Goal: Information Seeking & Learning: Check status

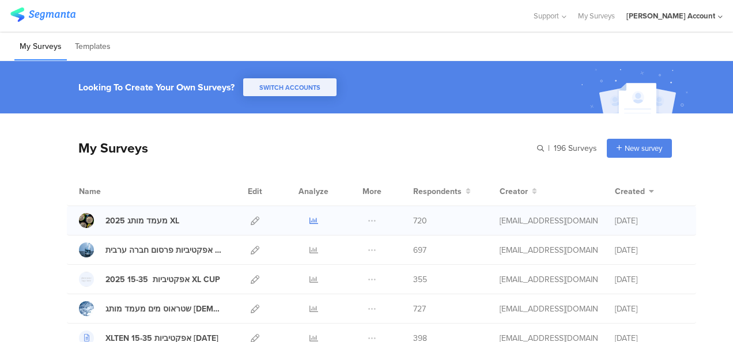
click at [309, 217] on icon at bounding box center [313, 221] width 9 height 9
click at [302, 39] on div "My Surveys Templates" at bounding box center [366, 46] width 733 height 29
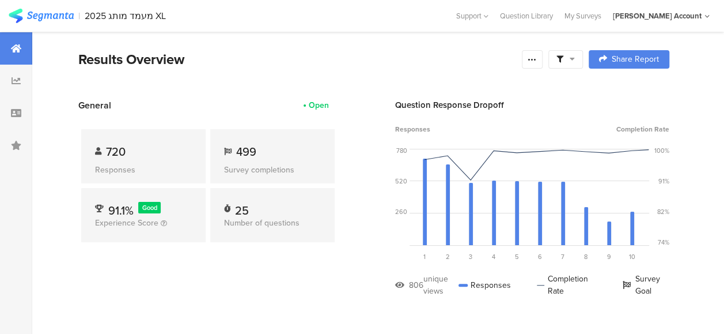
click at [358, 64] on div "Results Overview" at bounding box center [297, 59] width 438 height 21
click at [244, 147] on span "500" at bounding box center [246, 151] width 21 height 17
click at [267, 273] on div "General Open 721 Responses 500 Survey completions 91.1% Good Experience Score 2…" at bounding box center [207, 206] width 259 height 215
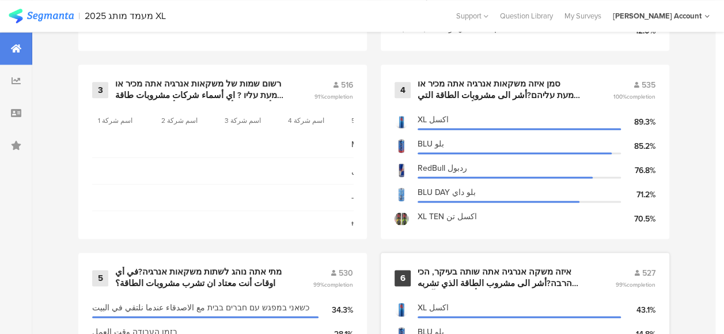
scroll to position [807, 0]
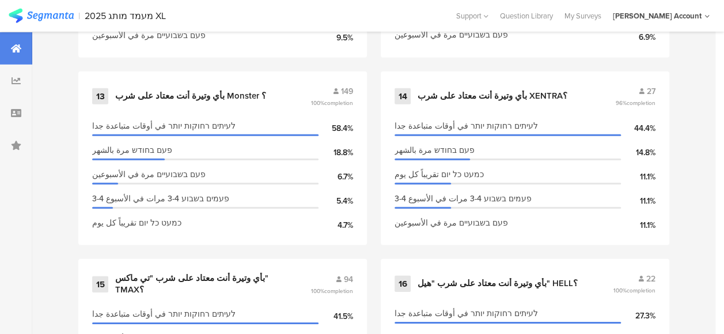
scroll to position [1613, 0]
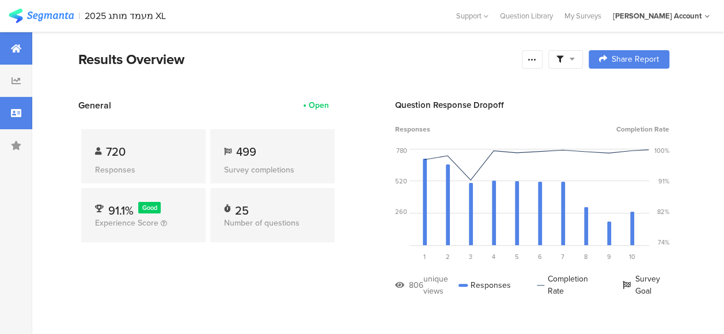
click at [17, 107] on div at bounding box center [16, 113] width 32 height 32
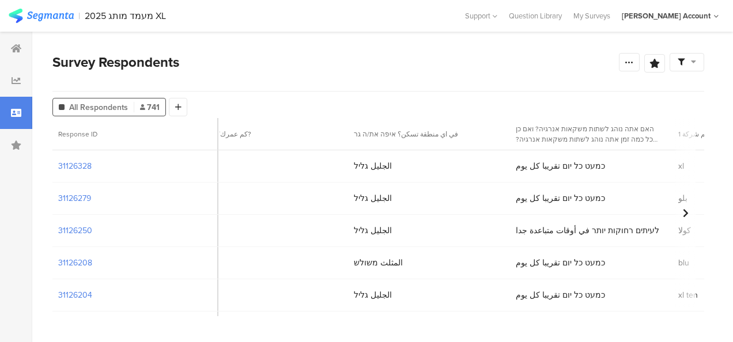
scroll to position [0, 452]
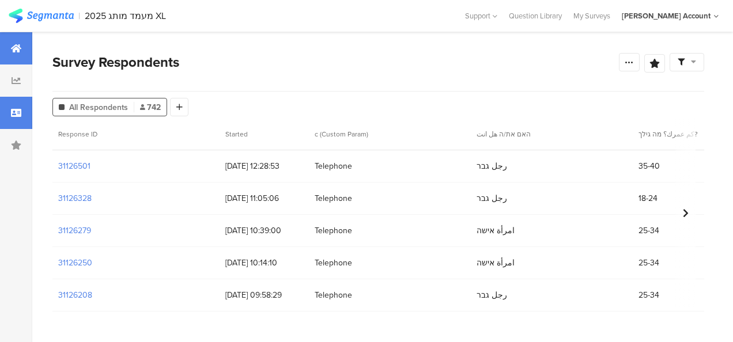
click at [0, 32] on div at bounding box center [16, 48] width 32 height 32
